Goal: Task Accomplishment & Management: Manage account settings

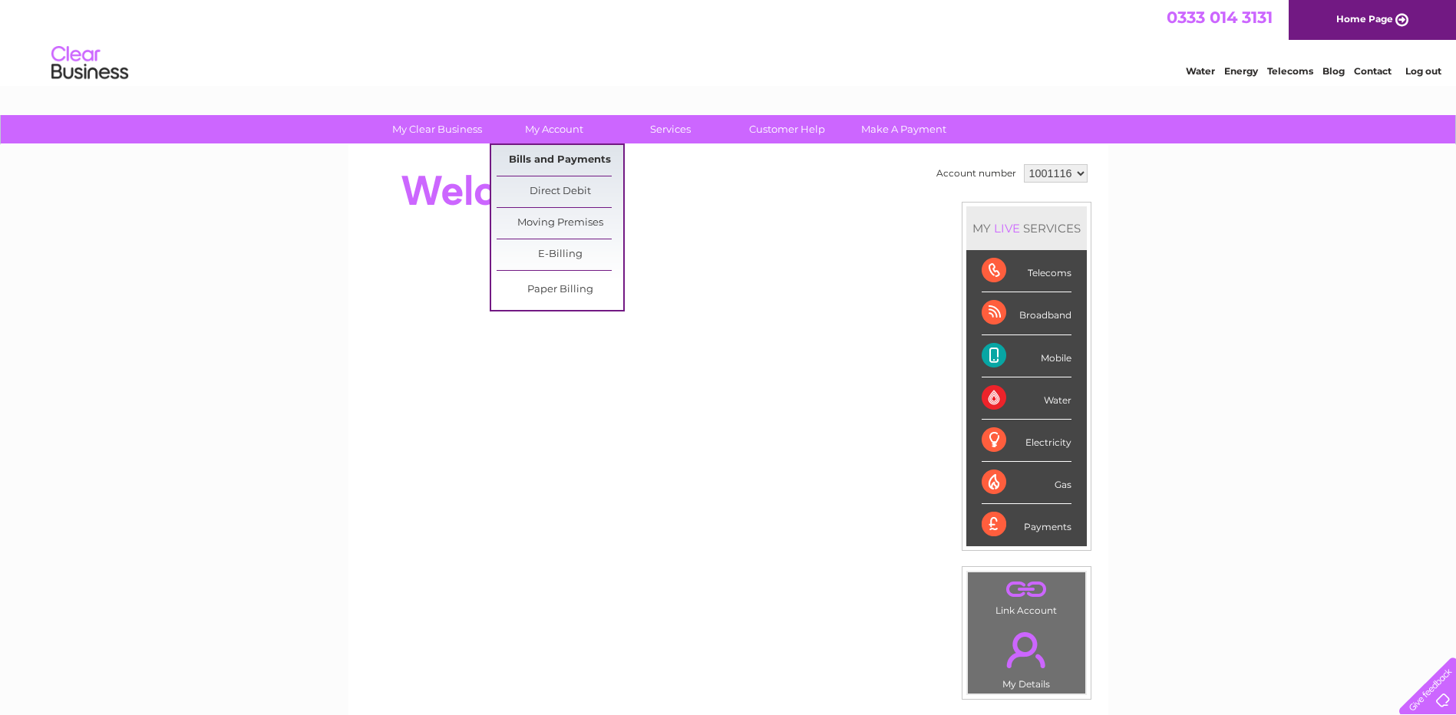
click at [524, 158] on link "Bills and Payments" at bounding box center [560, 160] width 127 height 31
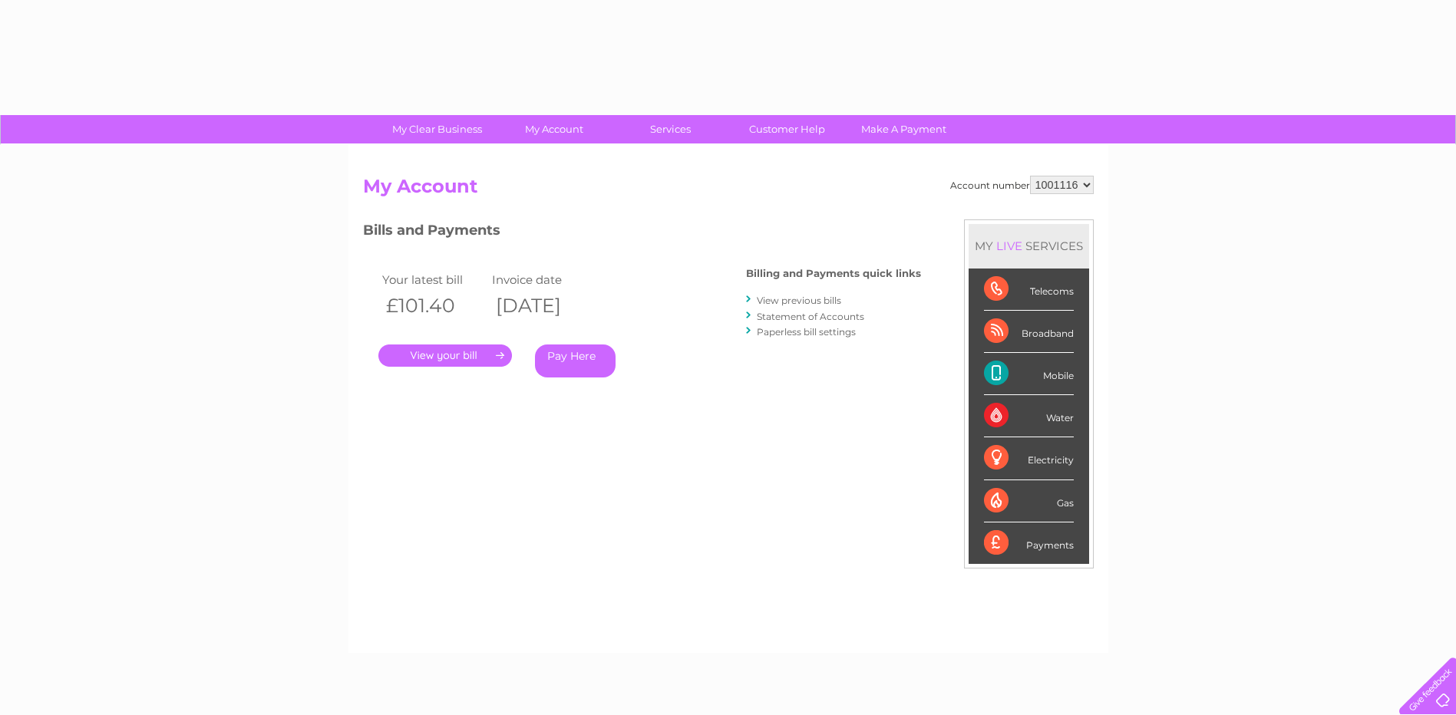
click at [439, 353] on link "." at bounding box center [445, 356] width 134 height 22
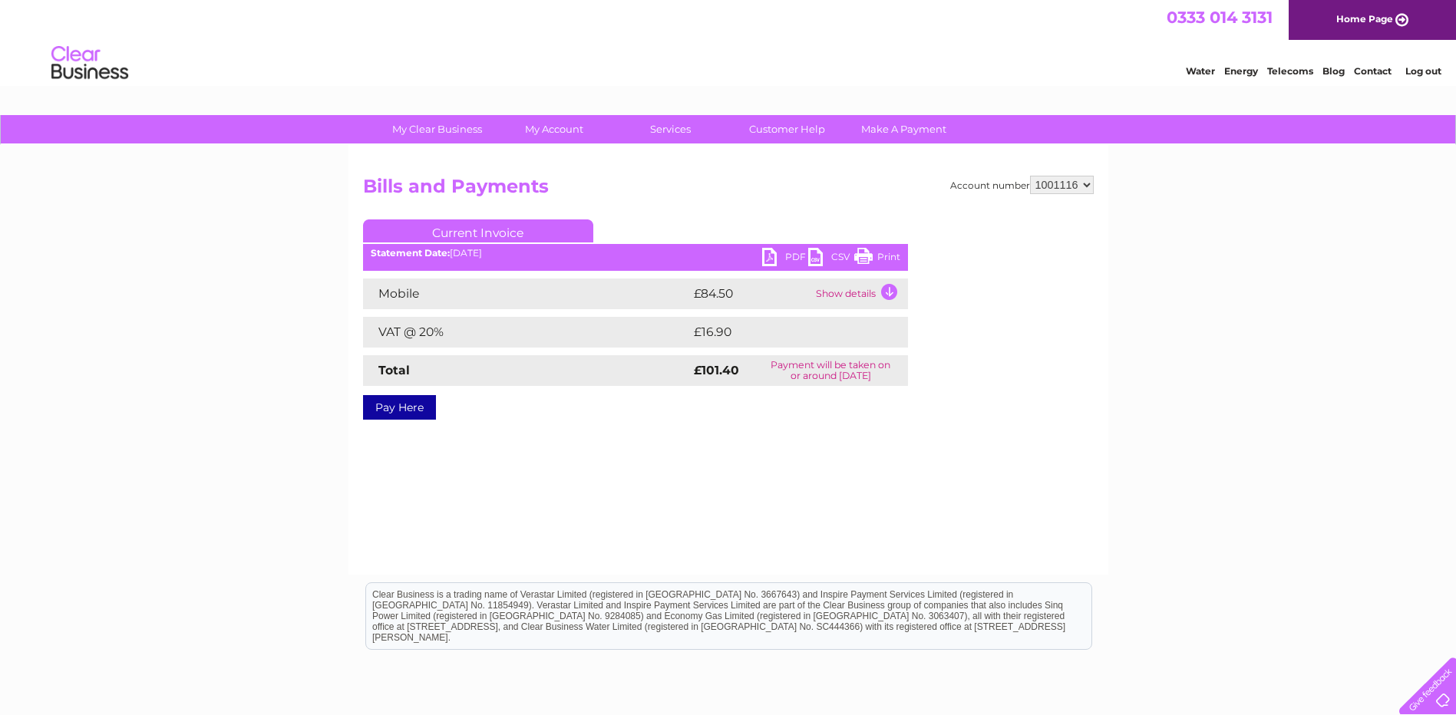
click at [769, 254] on link "PDF" at bounding box center [785, 259] width 46 height 22
